Goal: Task Accomplishment & Management: Manage account settings

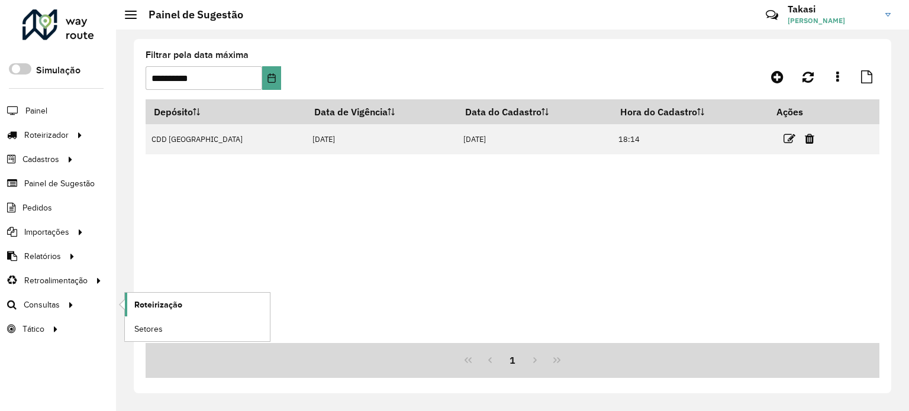
click at [138, 302] on span "Roteirização" at bounding box center [158, 305] width 48 height 12
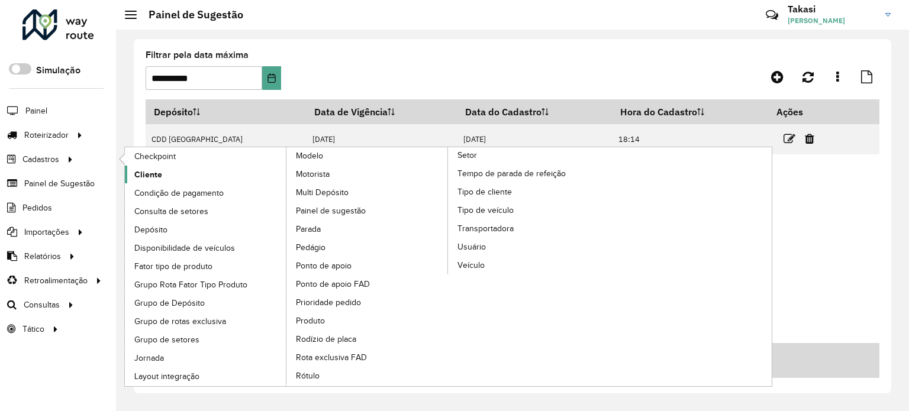
click at [149, 172] on span "Cliente" at bounding box center [148, 175] width 28 height 12
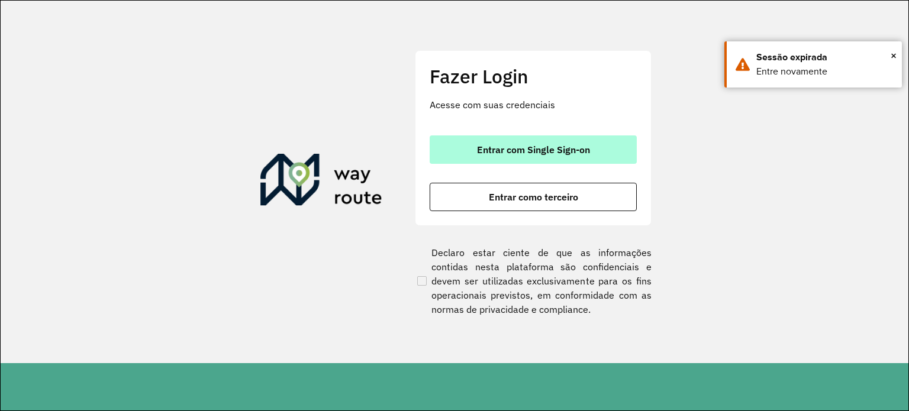
click at [526, 151] on span "Entrar com Single Sign-on" at bounding box center [533, 149] width 113 height 9
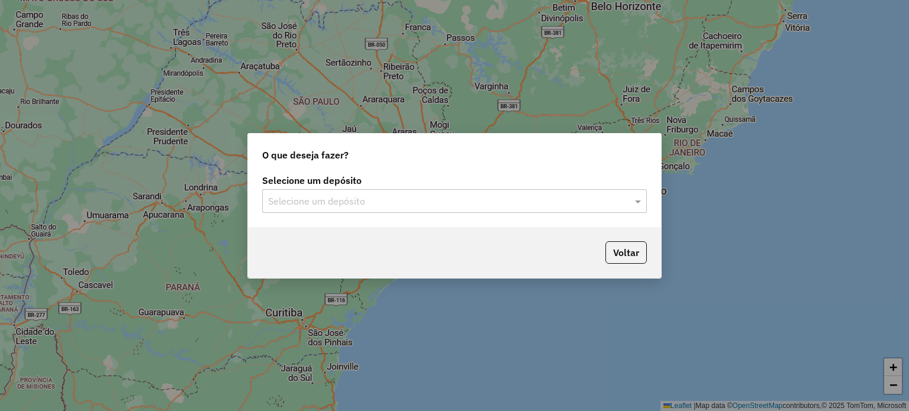
click at [348, 198] on input "text" at bounding box center [442, 202] width 349 height 14
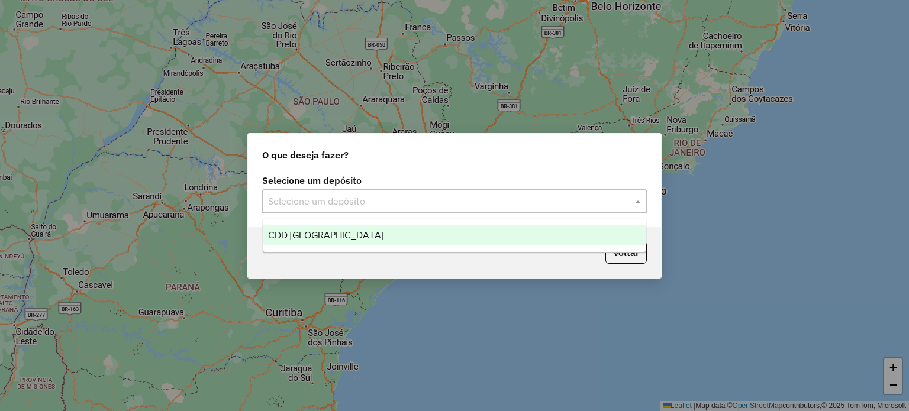
click at [349, 233] on div "CDD [GEOGRAPHIC_DATA]" at bounding box center [454, 235] width 383 height 20
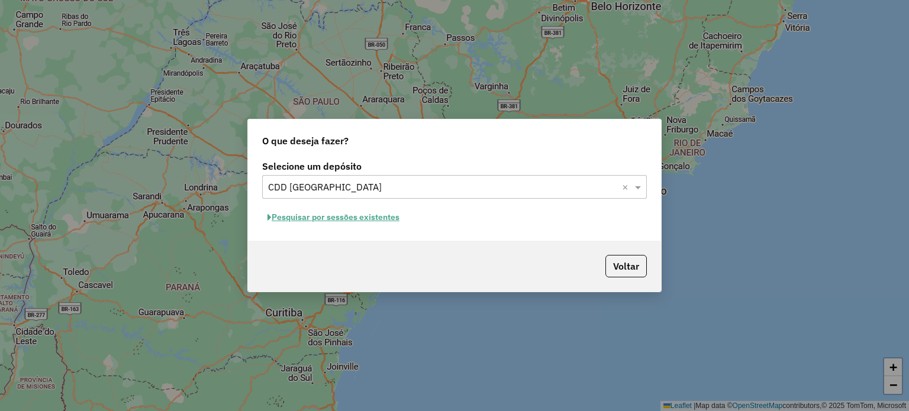
click at [369, 224] on button "Pesquisar por sessões existentes" at bounding box center [333, 217] width 143 height 18
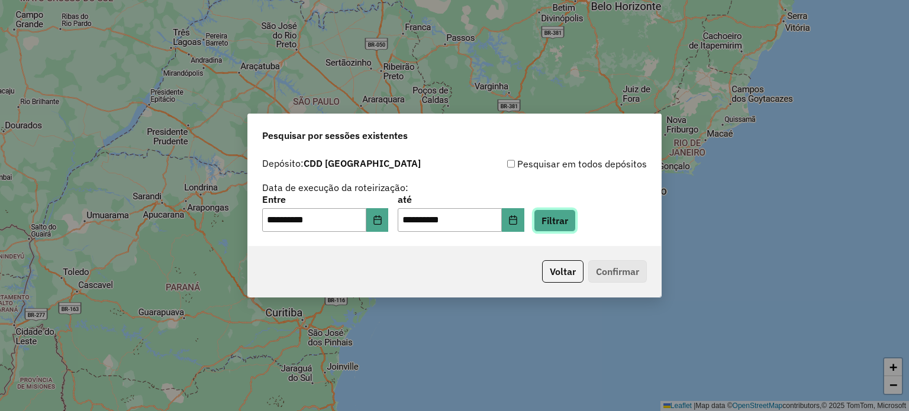
click at [564, 214] on button "Filtrar" at bounding box center [555, 220] width 42 height 22
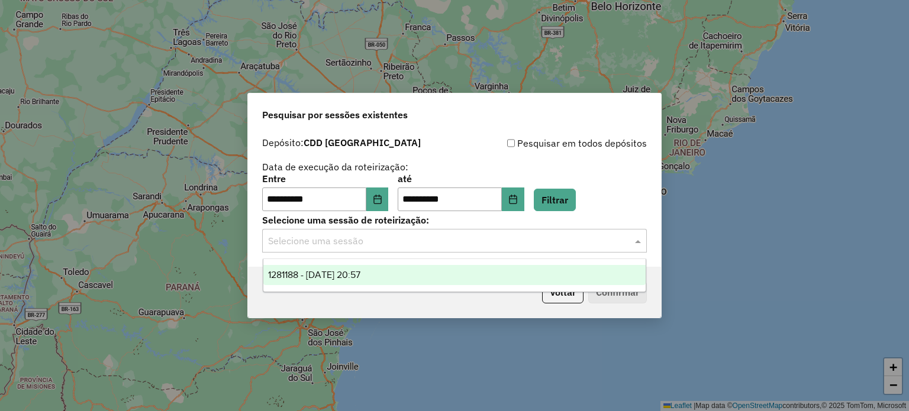
click at [428, 244] on input "text" at bounding box center [442, 241] width 349 height 14
click at [404, 269] on div "1281188 - 23/09/2025 20:57" at bounding box center [454, 275] width 383 height 20
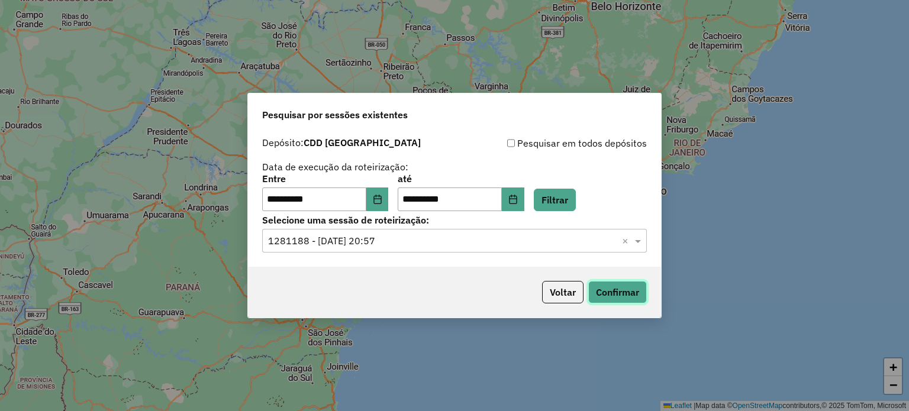
click at [625, 296] on button "Confirmar" at bounding box center [617, 292] width 59 height 22
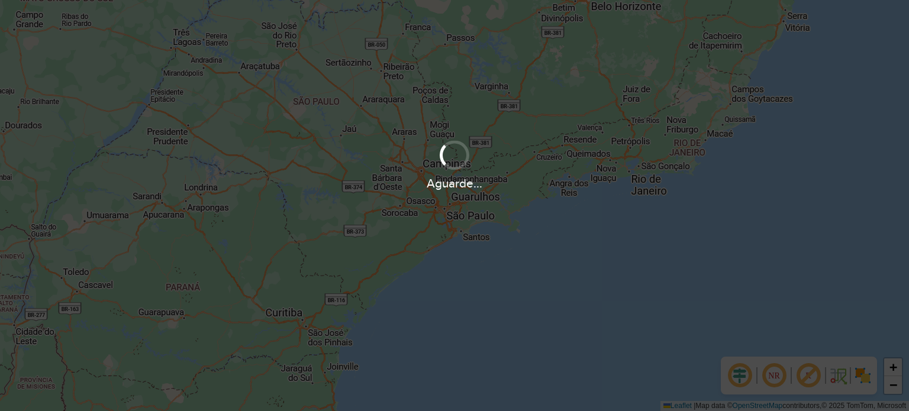
drag, startPoint x: 592, startPoint y: 113, endPoint x: 549, endPoint y: 195, distance: 92.1
click at [549, 195] on div "Aguarde..." at bounding box center [454, 205] width 909 height 411
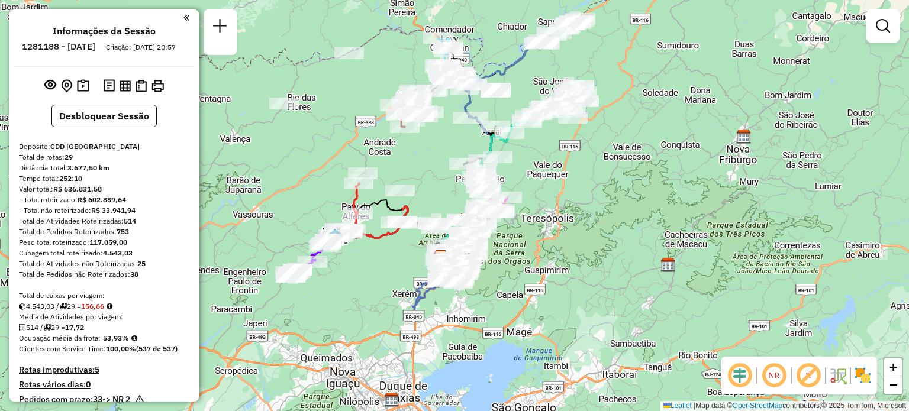
drag, startPoint x: 541, startPoint y: 179, endPoint x: 517, endPoint y: 253, distance: 77.1
click at [517, 253] on div "Janela de atendimento Grade de atendimento Capacidade Transportadoras Veículos …" at bounding box center [454, 205] width 909 height 411
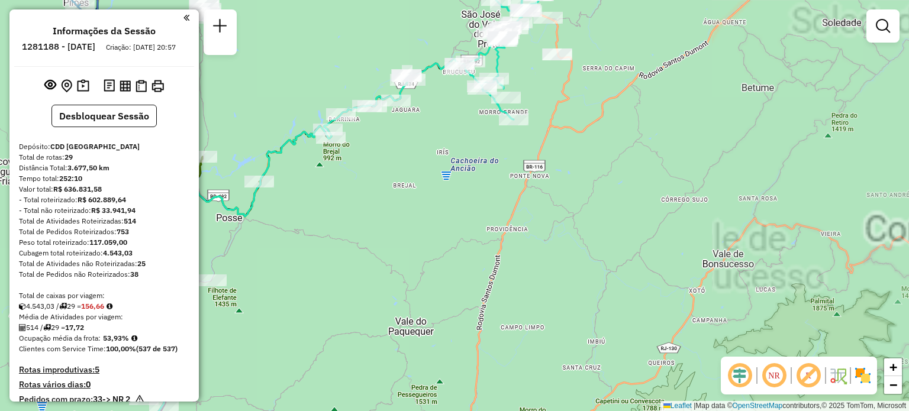
drag, startPoint x: 476, startPoint y: 133, endPoint x: 471, endPoint y: 231, distance: 98.3
click at [471, 231] on div "Janela de atendimento Grade de atendimento Capacidade Transportadoras Veículos …" at bounding box center [454, 205] width 909 height 411
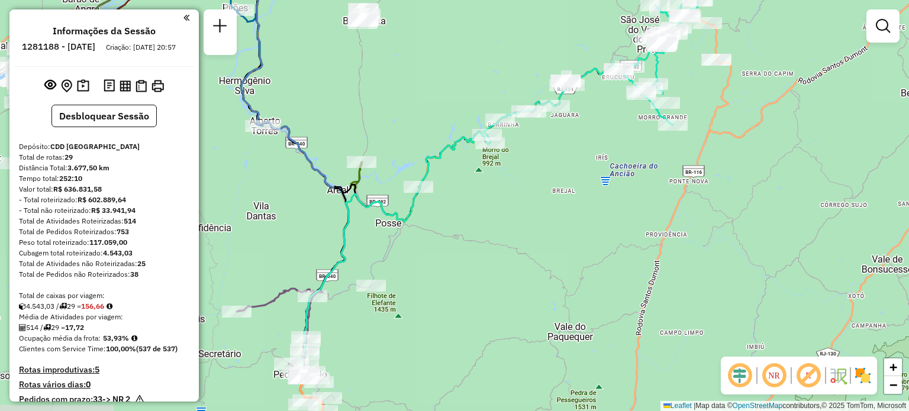
drag, startPoint x: 438, startPoint y: 256, endPoint x: 606, endPoint y: 178, distance: 185.3
click at [606, 178] on div "Janela de atendimento Grade de atendimento Capacidade Transportadoras Veículos …" at bounding box center [454, 205] width 909 height 411
click at [863, 373] on img at bounding box center [862, 375] width 19 height 19
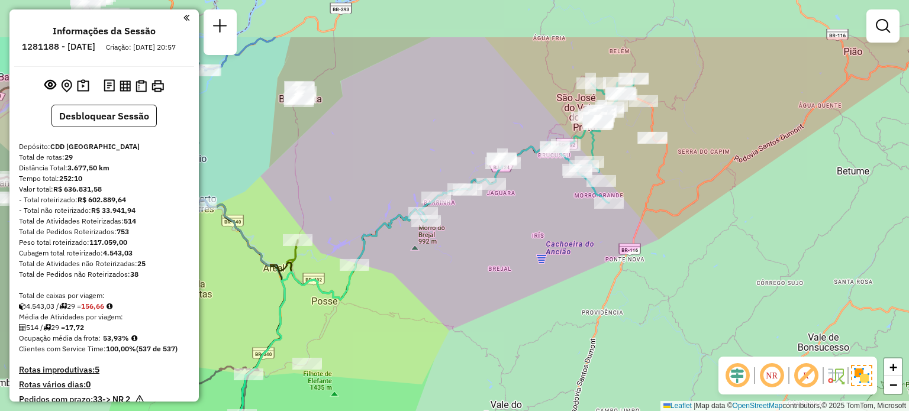
drag, startPoint x: 596, startPoint y: 175, endPoint x: 533, endPoint y: 253, distance: 100.9
click at [533, 253] on div "Janela de atendimento Grade de atendimento Capacidade Transportadoras Veículos …" at bounding box center [454, 205] width 909 height 411
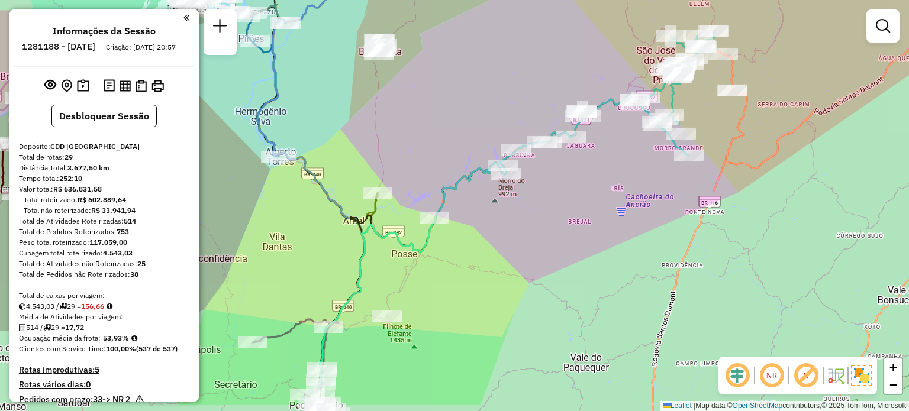
drag, startPoint x: 528, startPoint y: 263, endPoint x: 608, endPoint y: 215, distance: 92.9
click at [608, 215] on div "Janela de atendimento Grade de atendimento Capacidade Transportadoras Veículos …" at bounding box center [454, 205] width 909 height 411
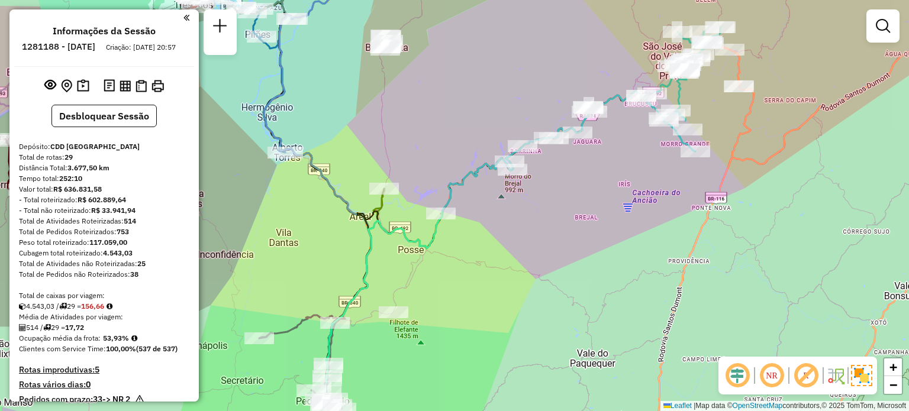
drag, startPoint x: 569, startPoint y: 245, endPoint x: 615, endPoint y: 153, distance: 103.5
click at [615, 153] on div "Janela de atendimento Grade de atendimento Capacidade Transportadoras Veículos …" at bounding box center [454, 205] width 909 height 411
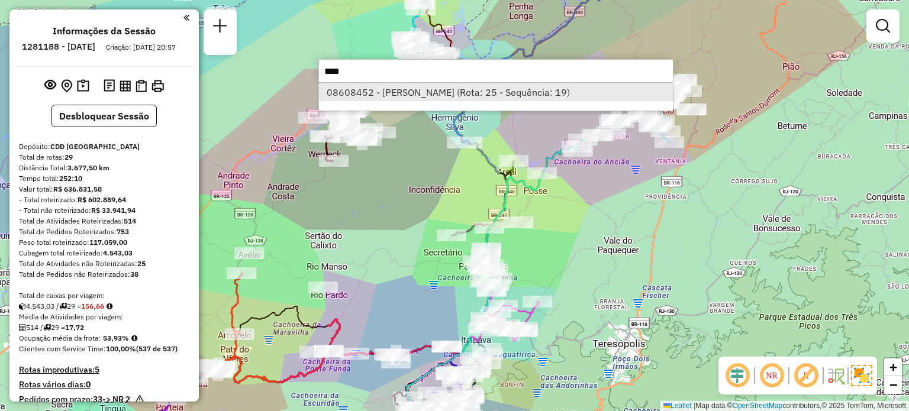
type input "****"
click at [542, 88] on li "08608452 - JOAO PEDRO TELLES DE (Rota: 25 - Sequência: 19)" at bounding box center [496, 92] width 354 height 18
select select "**********"
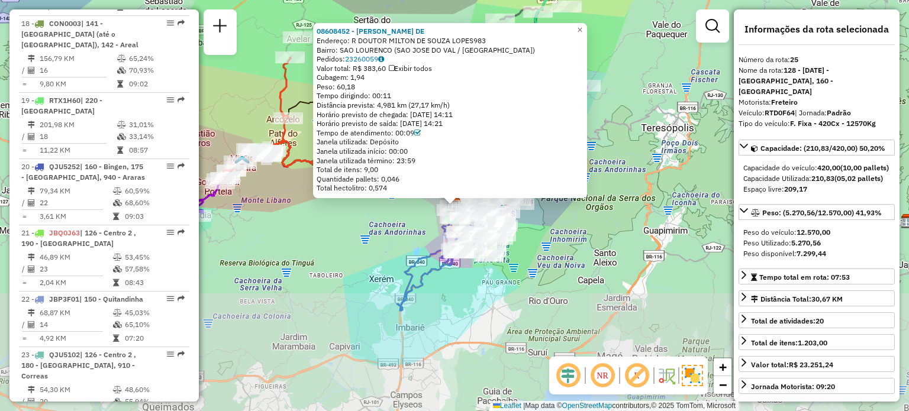
scroll to position [2012, 0]
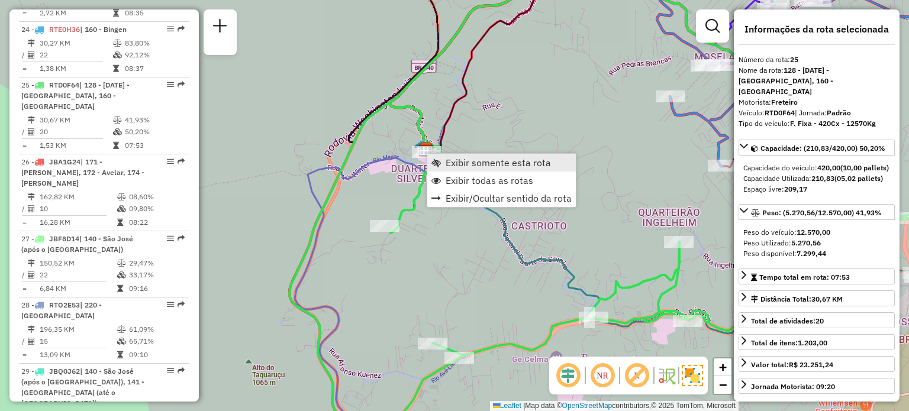
click at [456, 162] on span "Exibir somente esta rota" at bounding box center [498, 162] width 105 height 9
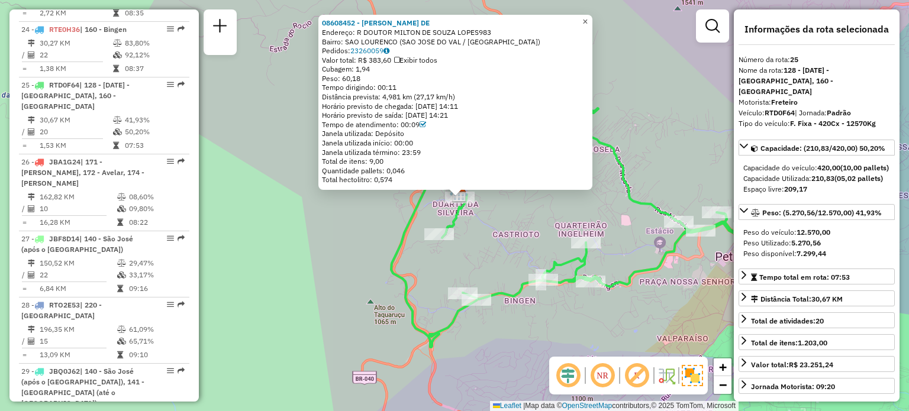
click at [588, 17] on span "×" at bounding box center [584, 22] width 5 height 10
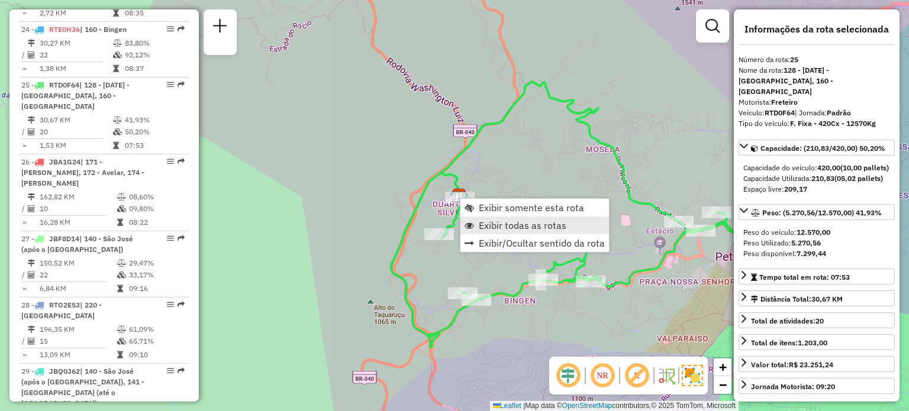
click at [519, 221] on span "Exibir todas as rotas" at bounding box center [523, 225] width 88 height 9
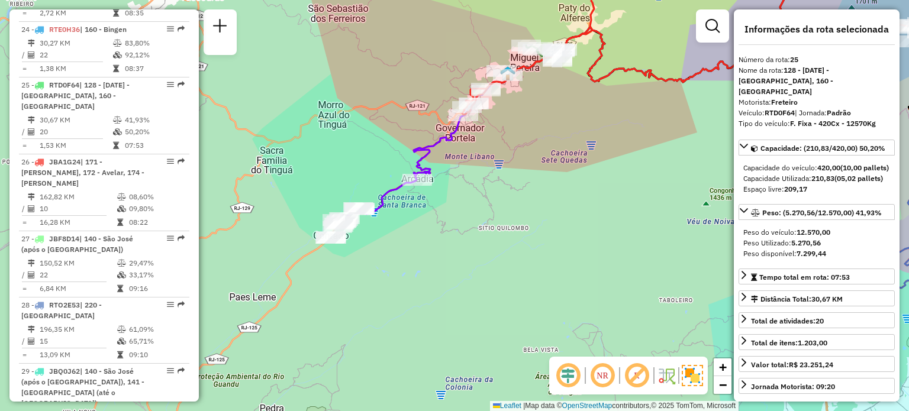
drag, startPoint x: 379, startPoint y: 184, endPoint x: 515, endPoint y: 170, distance: 136.8
click at [515, 170] on div "Janela de atendimento Grade de atendimento Capacidade Transportadoras Veículos …" at bounding box center [454, 205] width 909 height 411
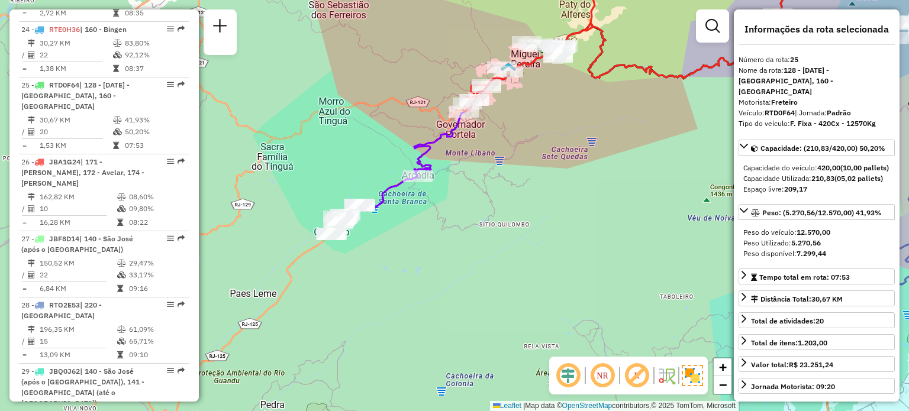
drag, startPoint x: 514, startPoint y: 153, endPoint x: 450, endPoint y: 210, distance: 85.5
click at [450, 210] on div "Janela de atendimento Grade de atendimento Capacidade Transportadoras Veículos …" at bounding box center [454, 205] width 909 height 411
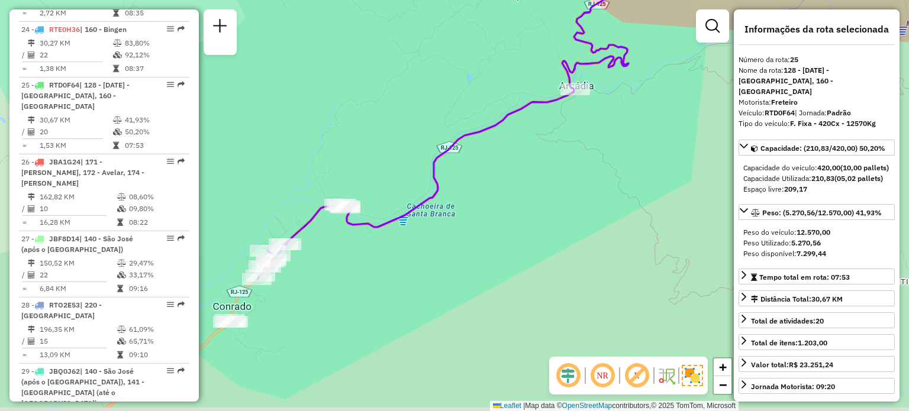
drag, startPoint x: 348, startPoint y: 291, endPoint x: 450, endPoint y: 223, distance: 122.6
click at [450, 223] on div "Janela de atendimento Grade de atendimento Capacidade Transportadoras Veículos …" at bounding box center [454, 205] width 909 height 411
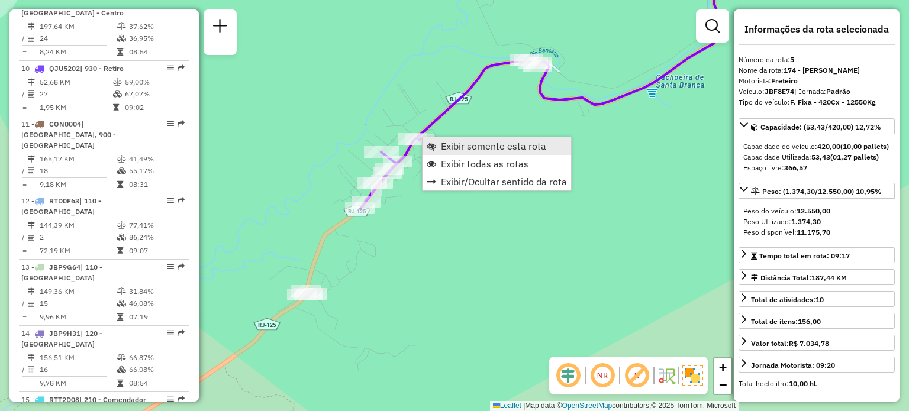
scroll to position [764, 0]
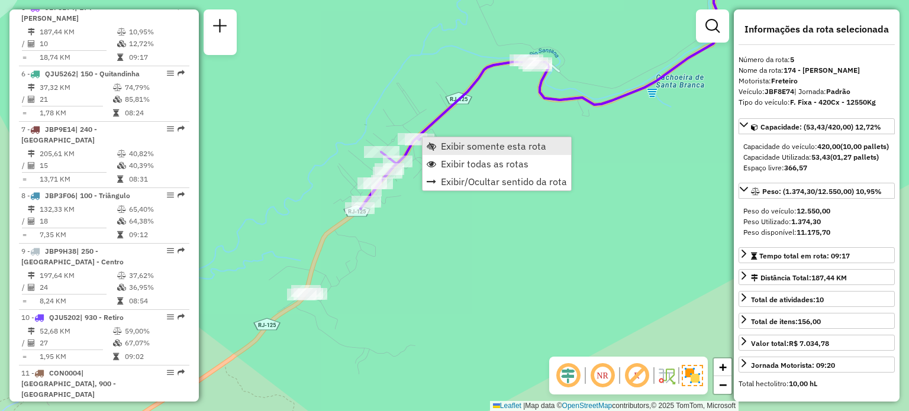
click at [439, 149] on link "Exibir somente esta rota" at bounding box center [496, 146] width 149 height 18
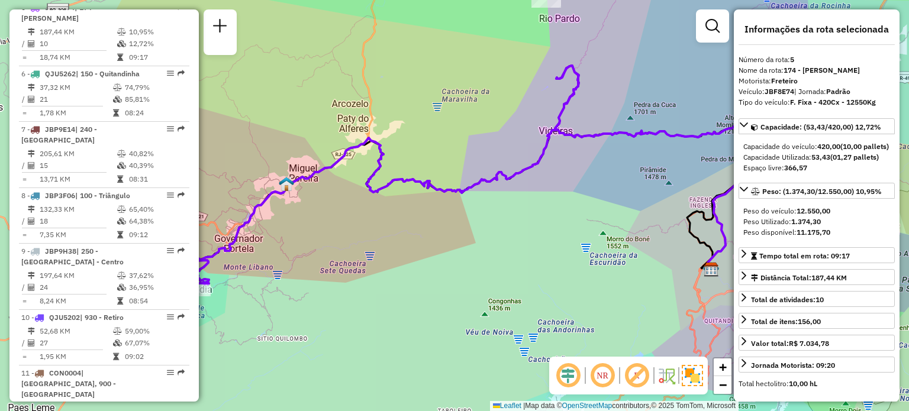
drag, startPoint x: 291, startPoint y: 250, endPoint x: 570, endPoint y: 138, distance: 300.8
click at [585, 129] on div "Janela de atendimento Grade de atendimento Capacidade Transportadoras Veículos …" at bounding box center [454, 205] width 909 height 411
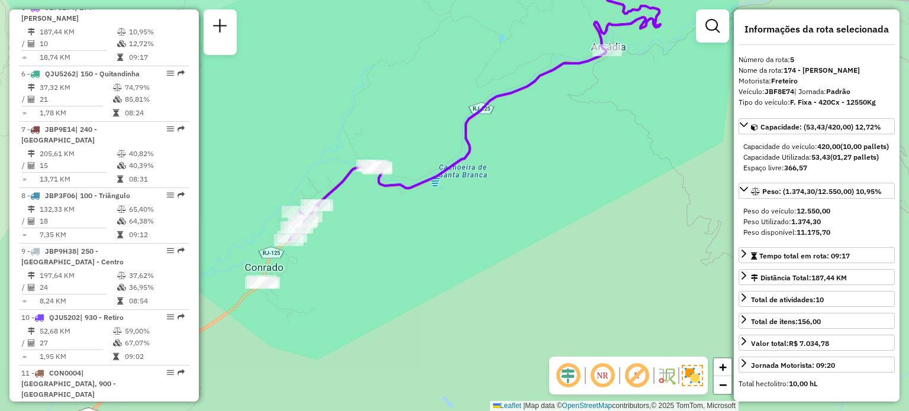
drag, startPoint x: 452, startPoint y: 202, endPoint x: 508, endPoint y: 160, distance: 69.8
click at [508, 160] on div "Janela de atendimento Grade de atendimento Capacidade Transportadoras Veículos …" at bounding box center [454, 205] width 909 height 411
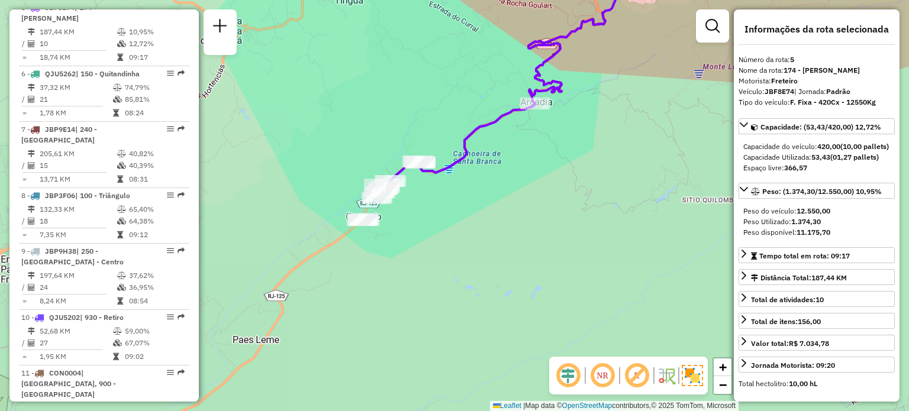
drag, startPoint x: 388, startPoint y: 247, endPoint x: 409, endPoint y: 201, distance: 50.8
click at [409, 201] on div "Janela de atendimento Grade de atendimento Capacidade Transportadoras Veículos …" at bounding box center [454, 205] width 909 height 411
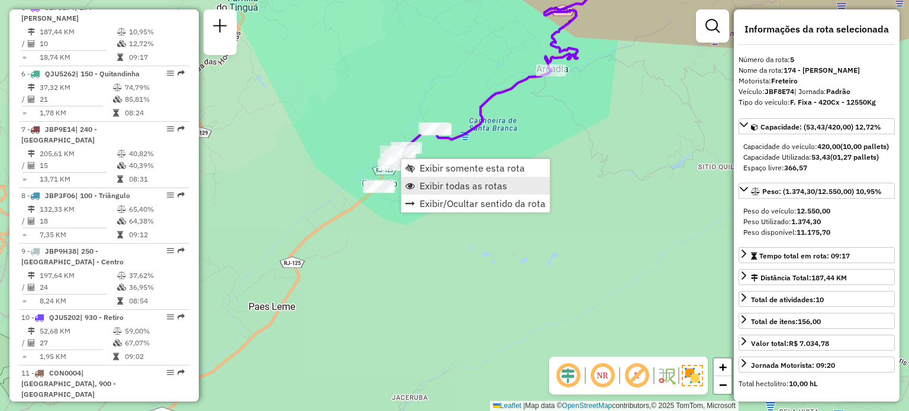
click at [421, 184] on span "Exibir todas as rotas" at bounding box center [464, 185] width 88 height 9
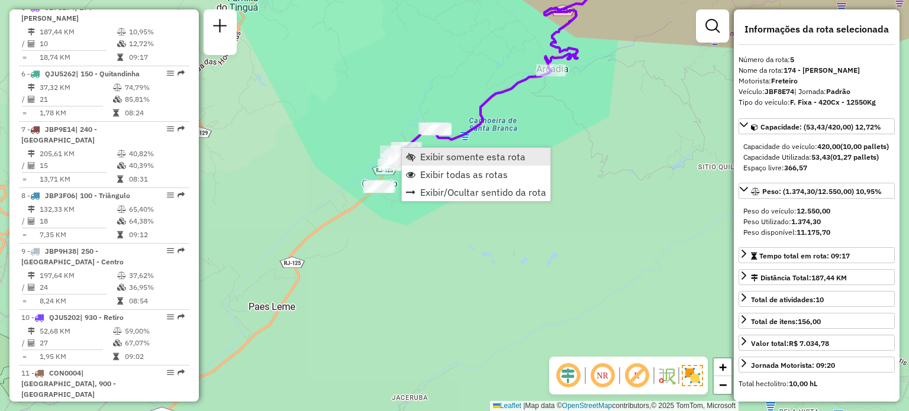
click at [422, 156] on span "Exibir somente esta rota" at bounding box center [472, 156] width 105 height 9
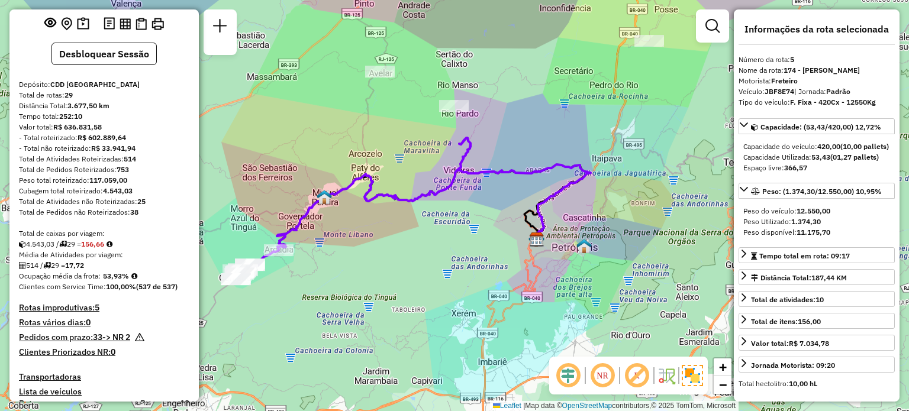
scroll to position [118, 0]
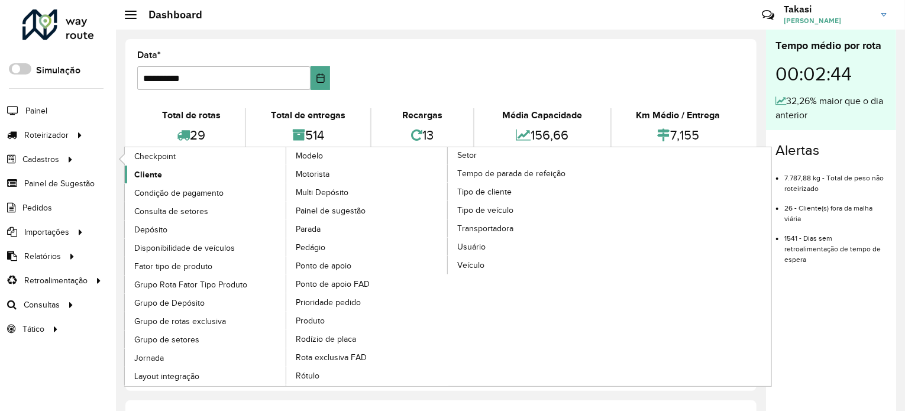
click at [161, 167] on link "Cliente" at bounding box center [206, 175] width 162 height 18
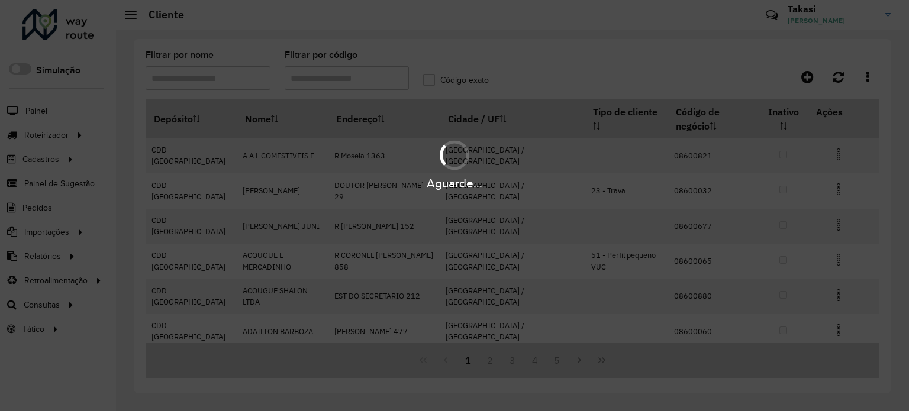
click at [367, 75] on hb-app "Aguarde... Pop-up bloqueado! Seu navegador bloqueou automáticamente a abertura …" at bounding box center [454, 205] width 909 height 411
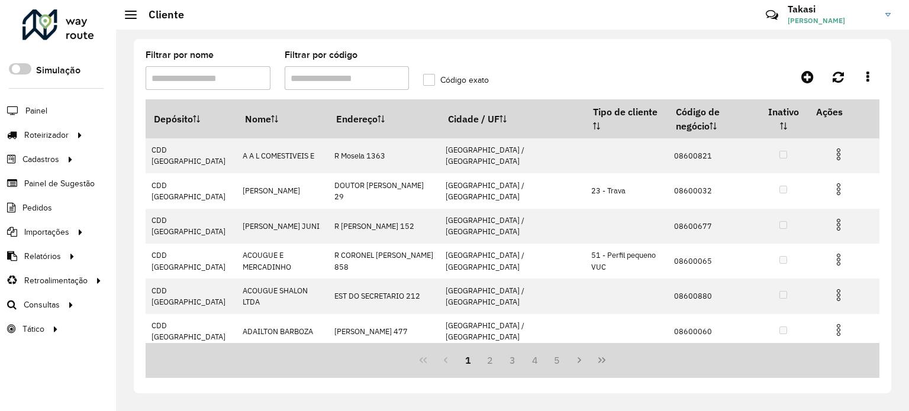
click at [326, 80] on input "Filtrar por código" at bounding box center [347, 78] width 125 height 24
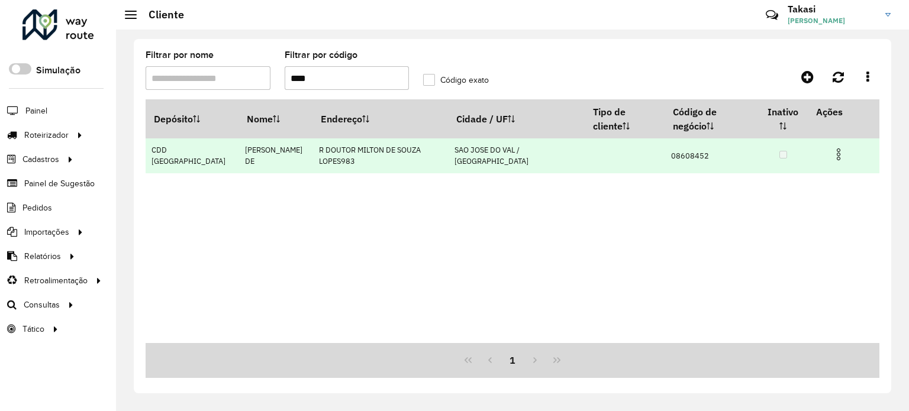
type input "****"
click at [838, 147] on img at bounding box center [838, 154] width 14 height 14
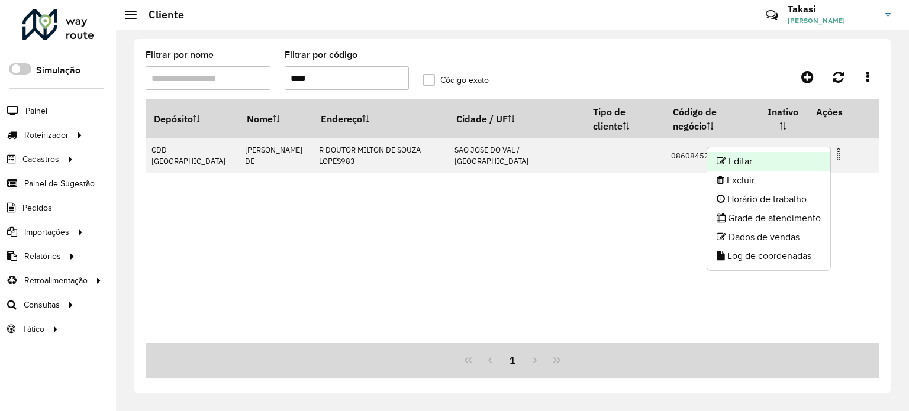
click at [745, 162] on li "Editar" at bounding box center [768, 161] width 123 height 19
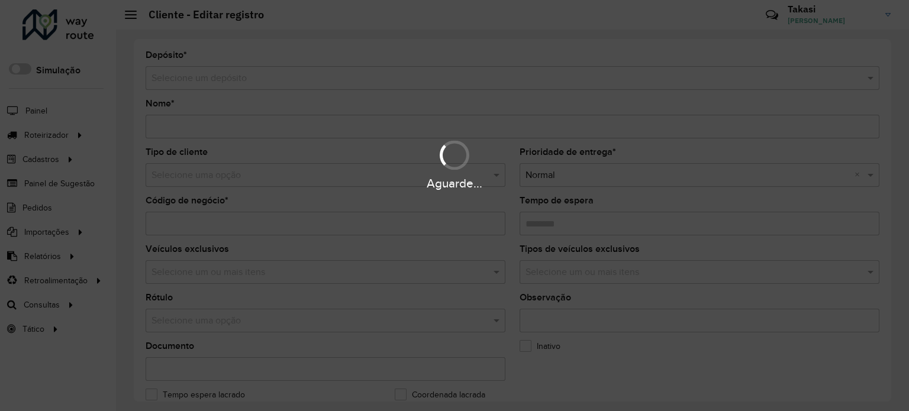
type input "**********"
type input "********"
type input "**********"
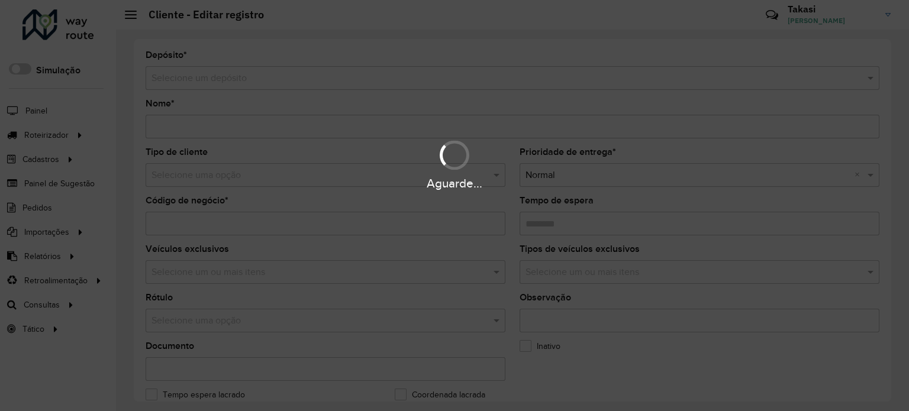
type input "**********"
type input "********"
type input "**********"
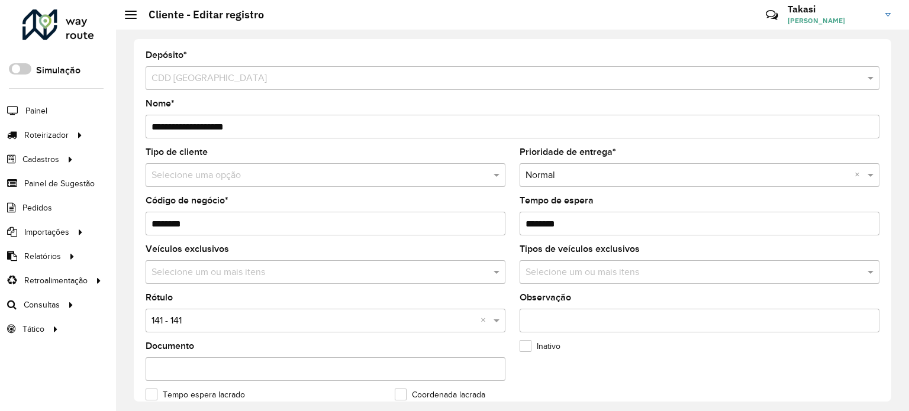
drag, startPoint x: 204, startPoint y: 222, endPoint x: 174, endPoint y: 227, distance: 29.9
click at [174, 227] on input "********" at bounding box center [326, 224] width 360 height 24
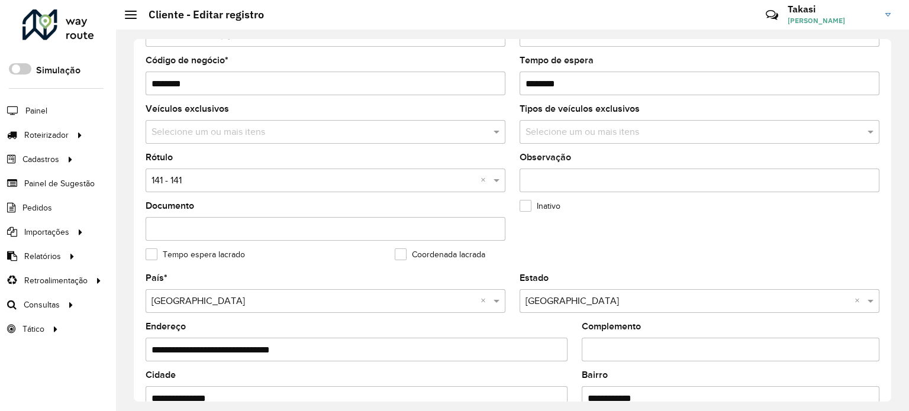
scroll to position [296, 0]
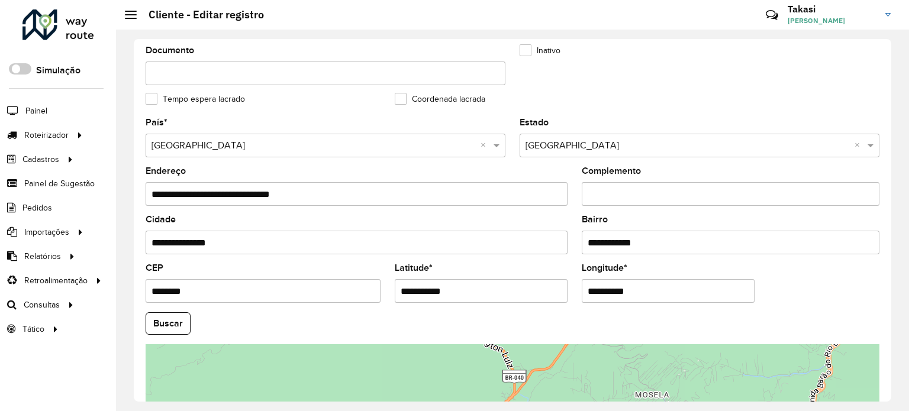
drag, startPoint x: 440, startPoint y: 291, endPoint x: 364, endPoint y: 283, distance: 75.5
click at [364, 283] on formly-group "**********" at bounding box center [512, 320] width 748 height 404
paste input "text"
type input "**********"
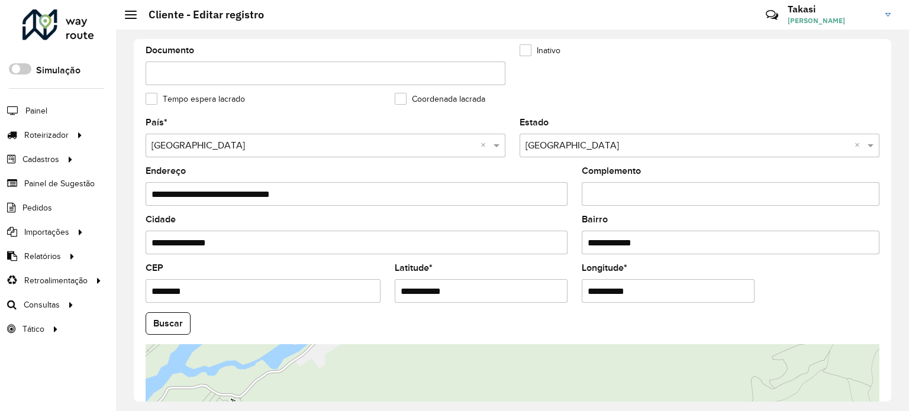
paste input "*"
type input "**********"
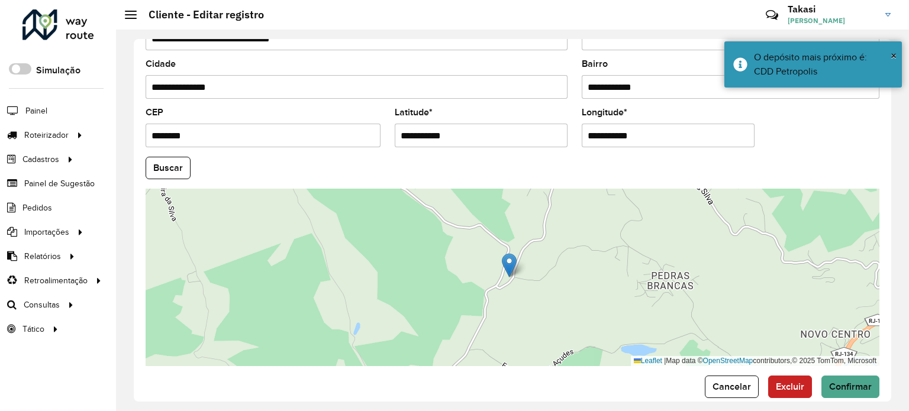
scroll to position [464, 0]
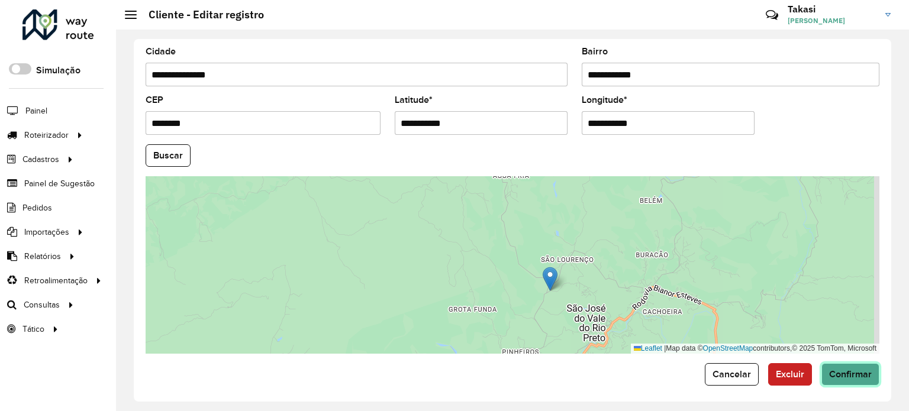
click at [839, 369] on span "Confirmar" at bounding box center [850, 374] width 43 height 10
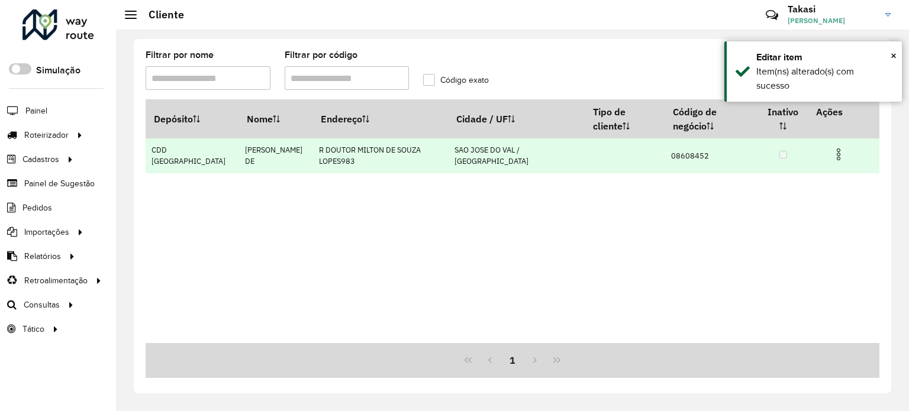
click at [837, 147] on img at bounding box center [838, 154] width 14 height 14
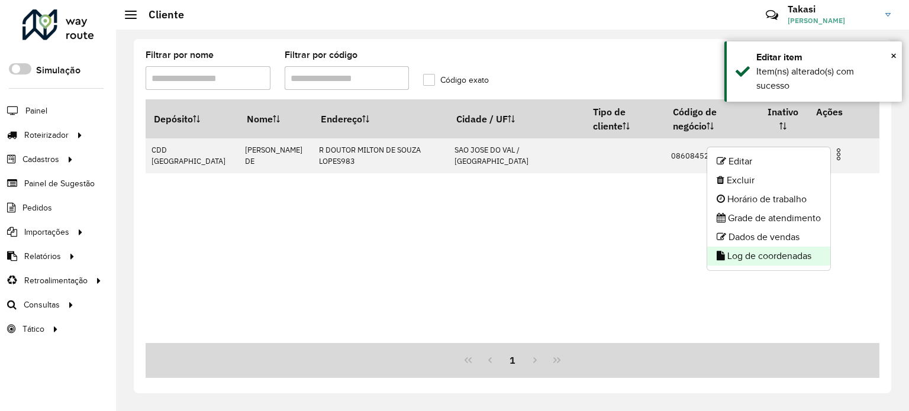
click at [786, 253] on li "Log de coordenadas" at bounding box center [768, 256] width 123 height 19
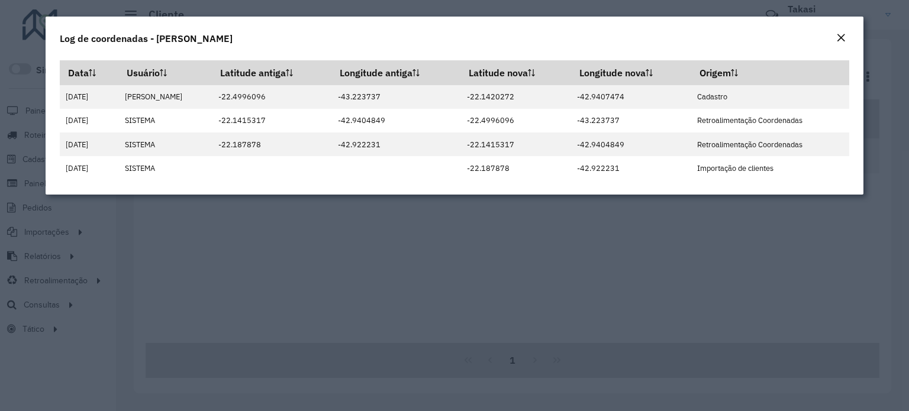
click at [843, 37] on em "Close" at bounding box center [840, 37] width 9 height 9
